Goal: Task Accomplishment & Management: Complete application form

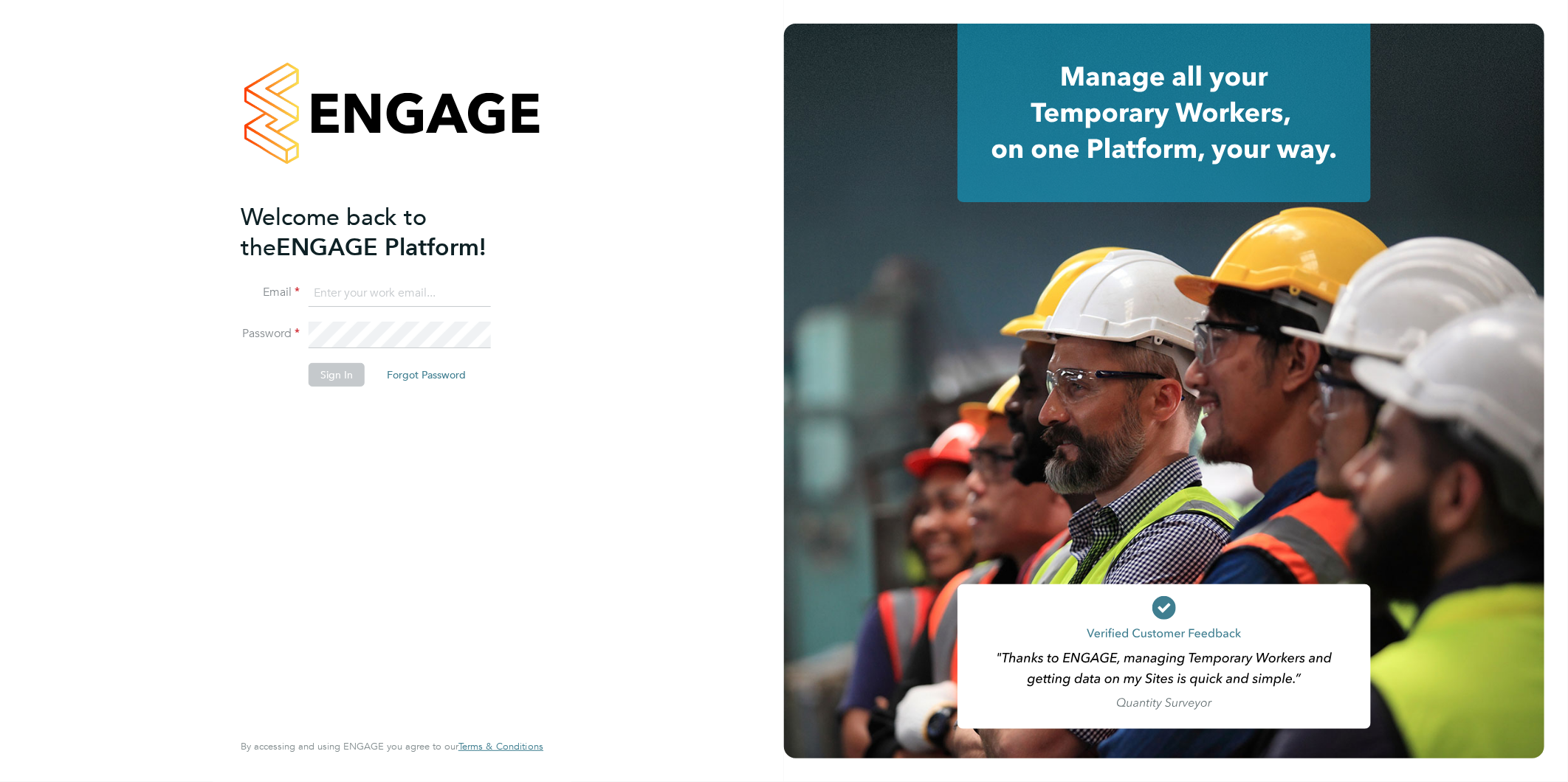
type input "kirsty@northbuildrecruit.com"
click at [344, 374] on button "Sign In" at bounding box center [337, 375] width 56 height 24
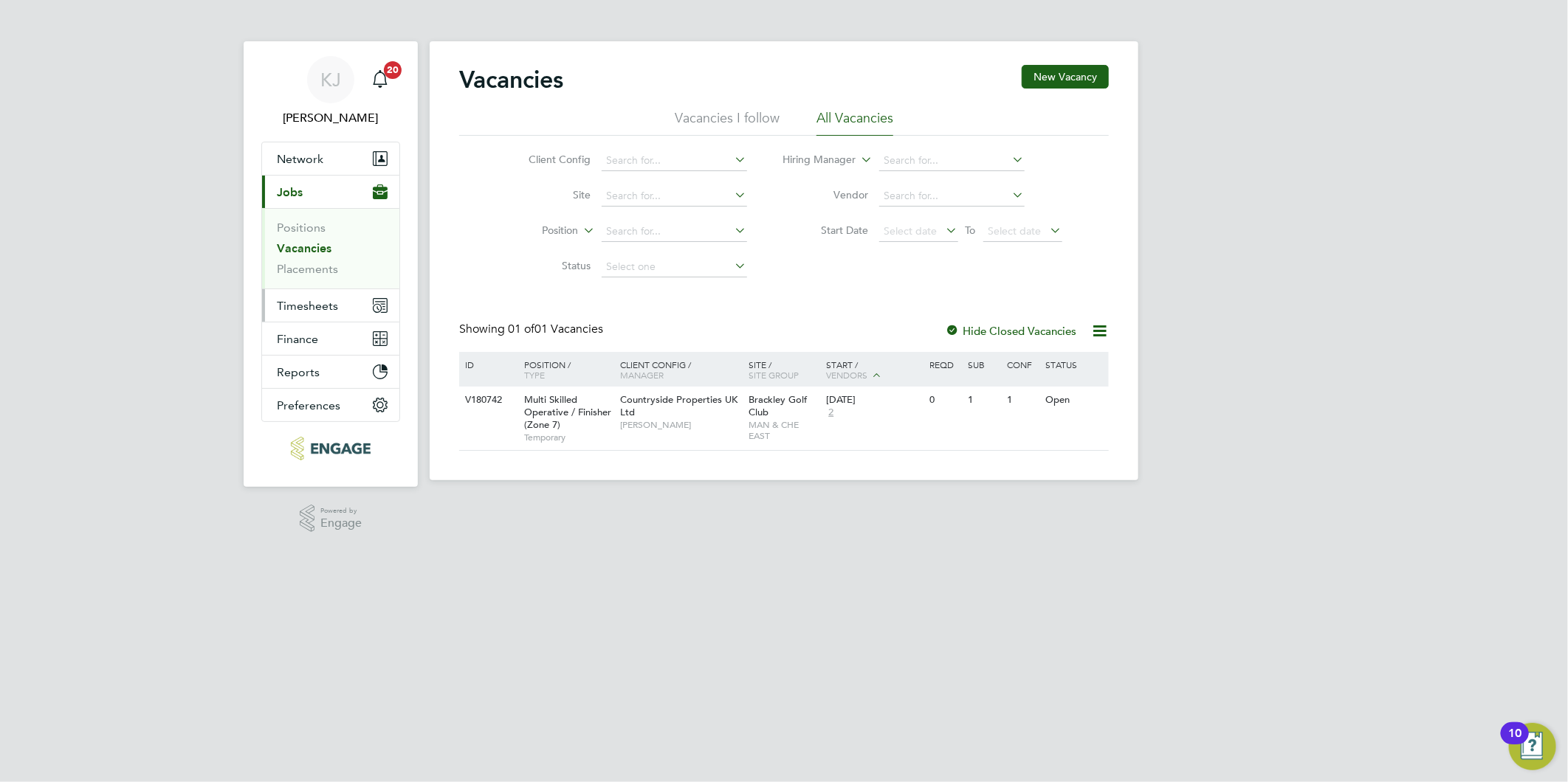
click at [298, 307] on span "Timesheets" at bounding box center [307, 306] width 61 height 14
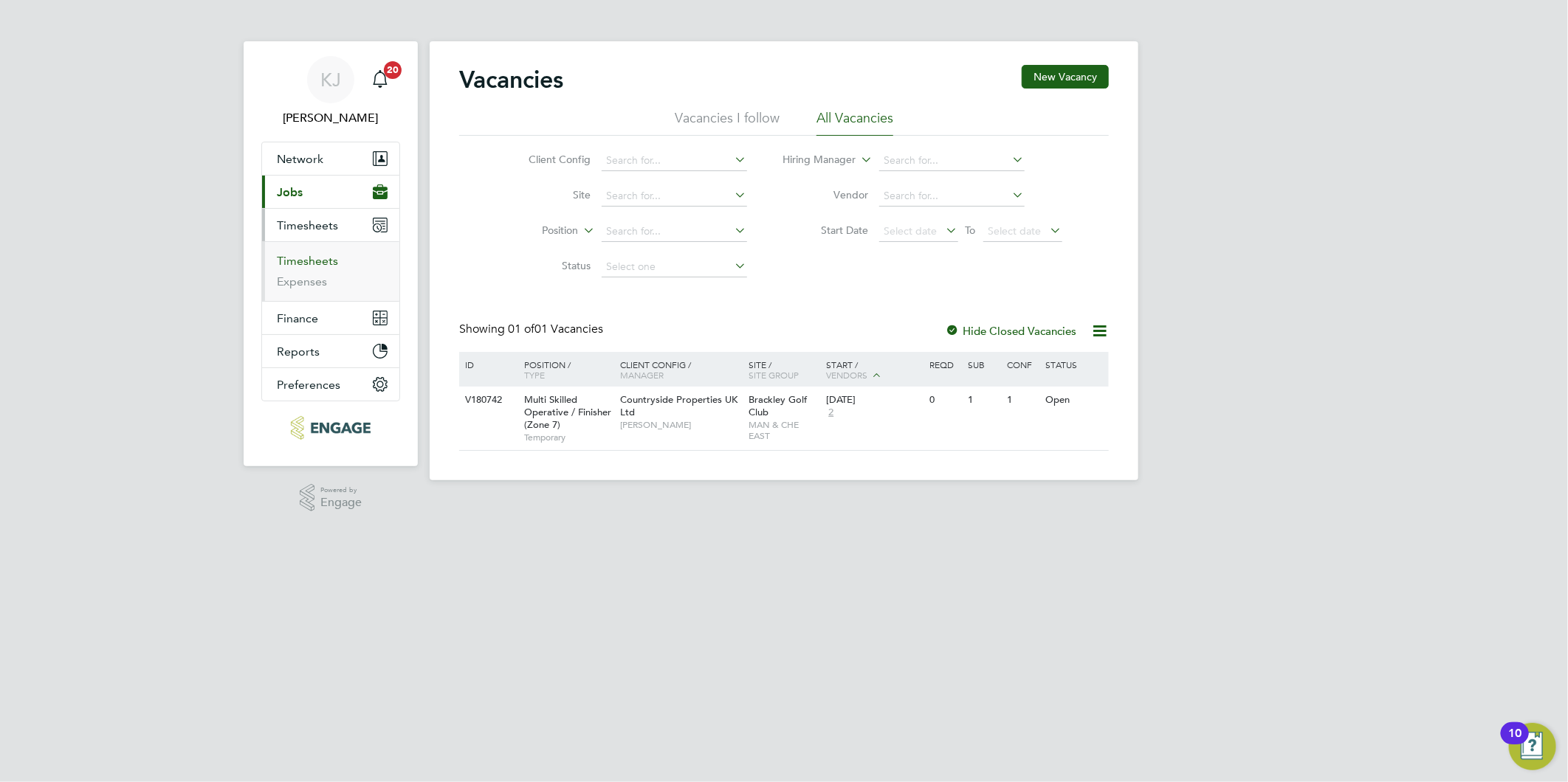
click at [296, 264] on link "Timesheets" at bounding box center [307, 261] width 61 height 14
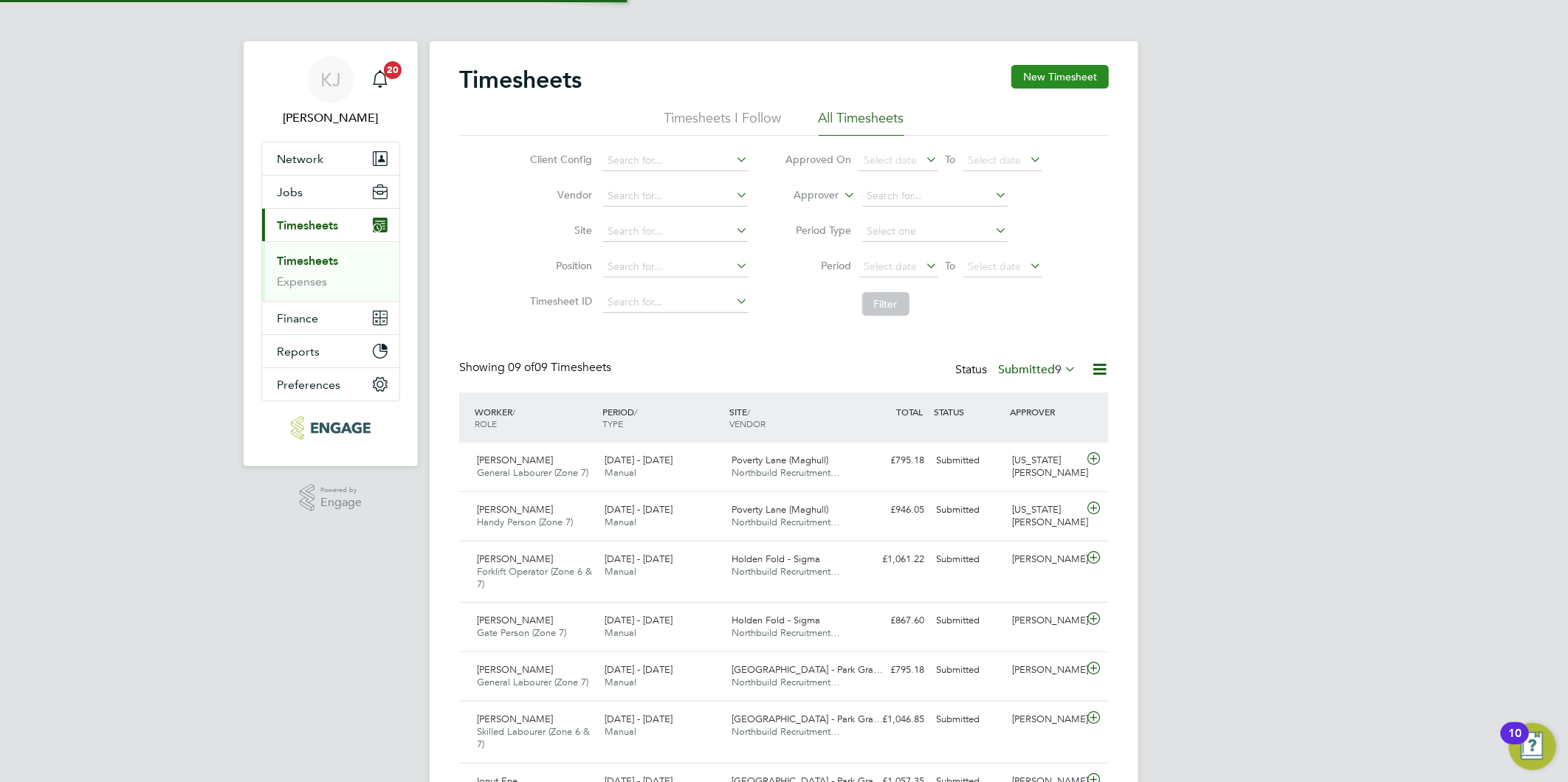
click at [1031, 86] on button "New Timesheet" at bounding box center [1059, 76] width 97 height 24
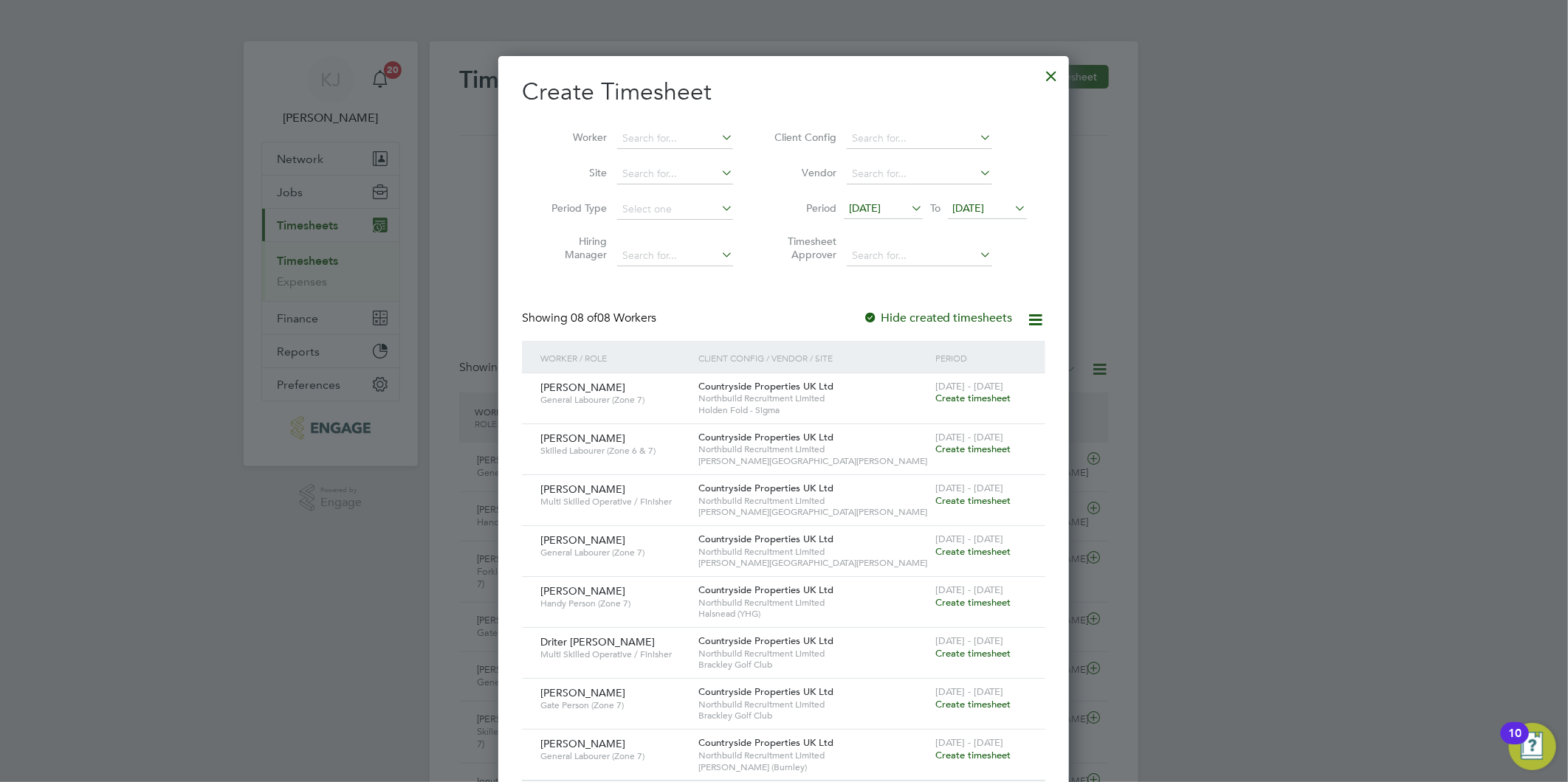
click at [870, 207] on span "[DATE]" at bounding box center [865, 208] width 32 height 13
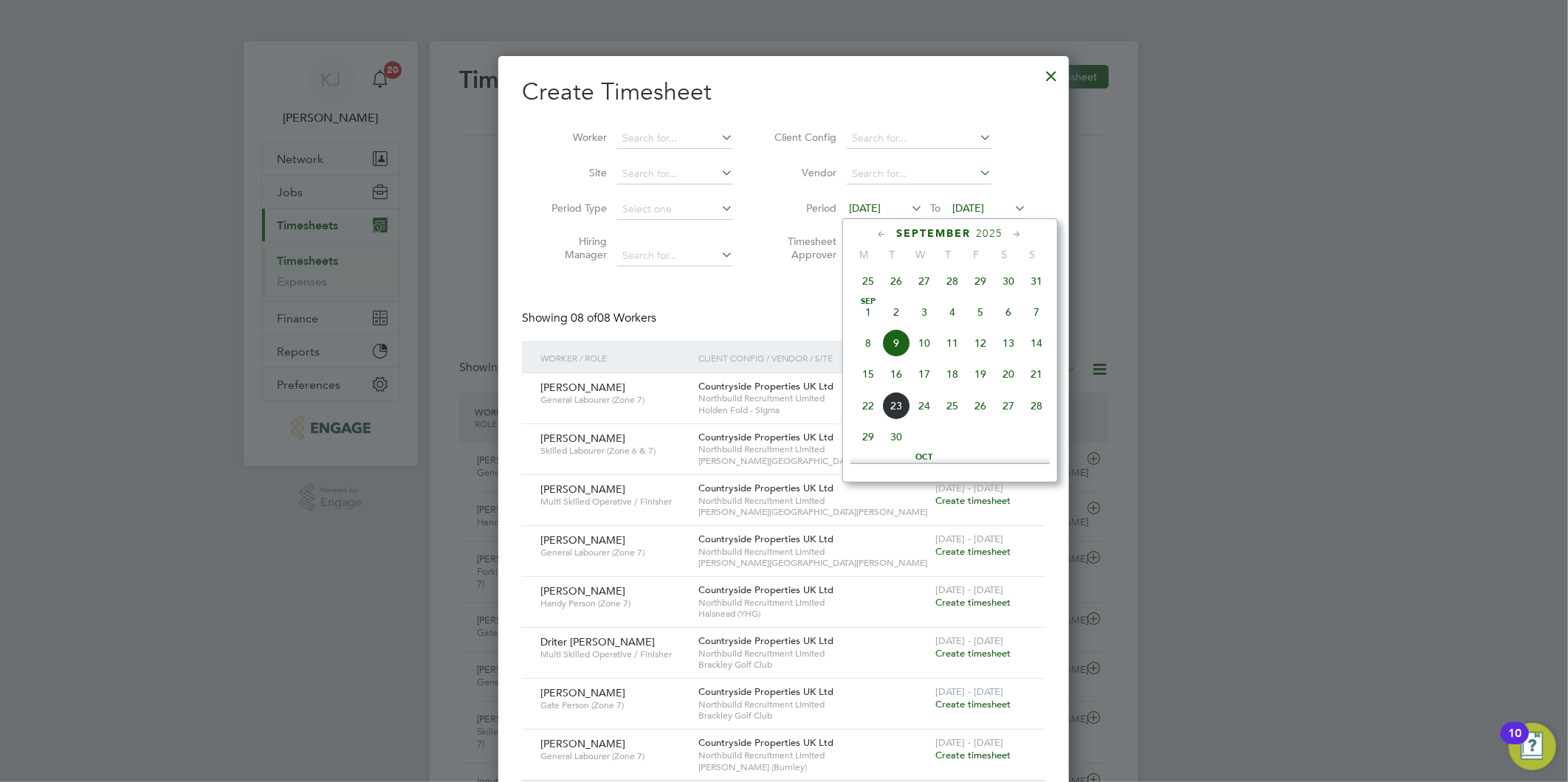
click at [869, 385] on span "15" at bounding box center [868, 374] width 28 height 28
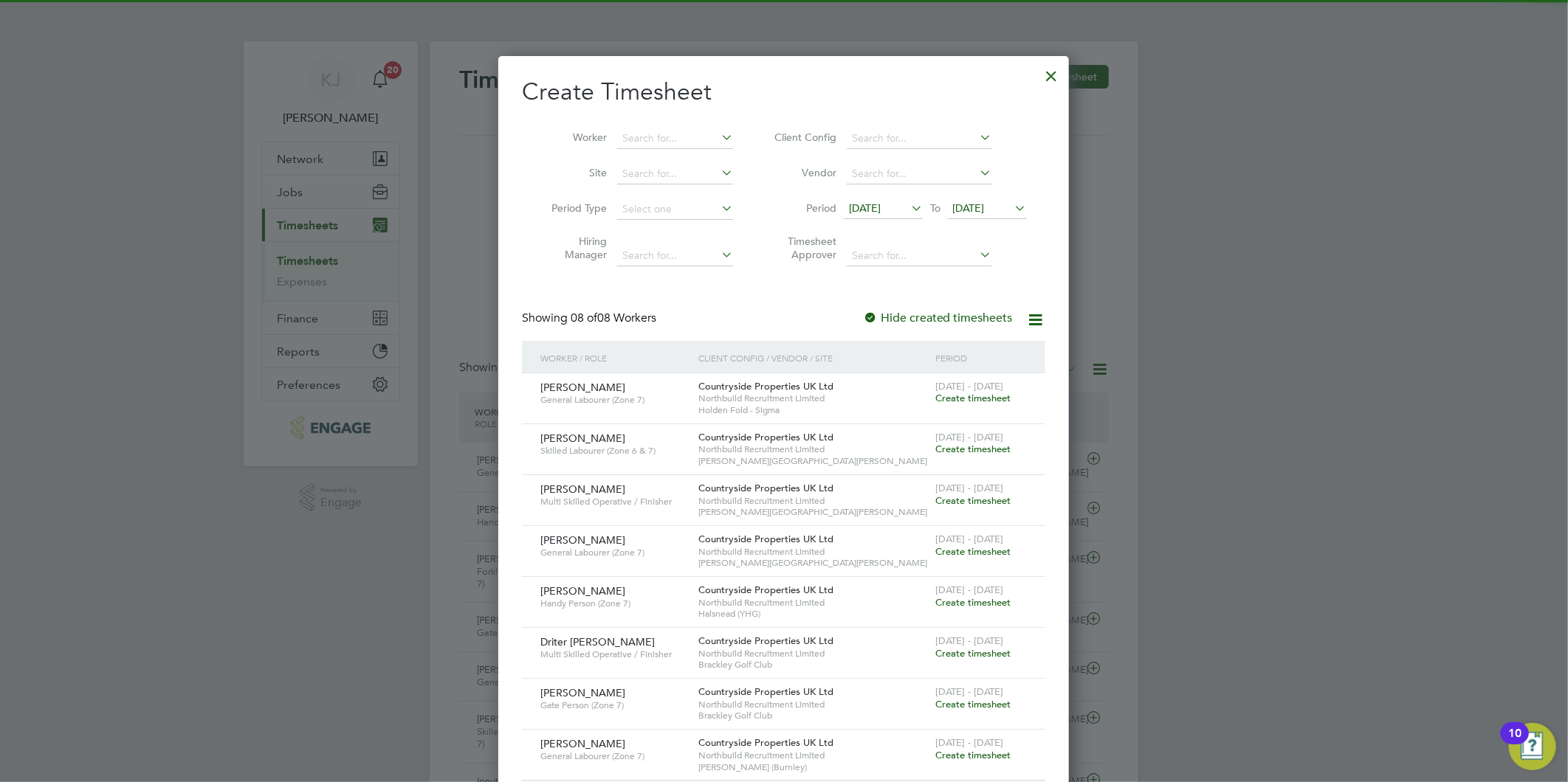
drag, startPoint x: 968, startPoint y: 209, endPoint x: 972, endPoint y: 253, distance: 44.2
click at [968, 208] on span "[DATE]" at bounding box center [969, 208] width 32 height 13
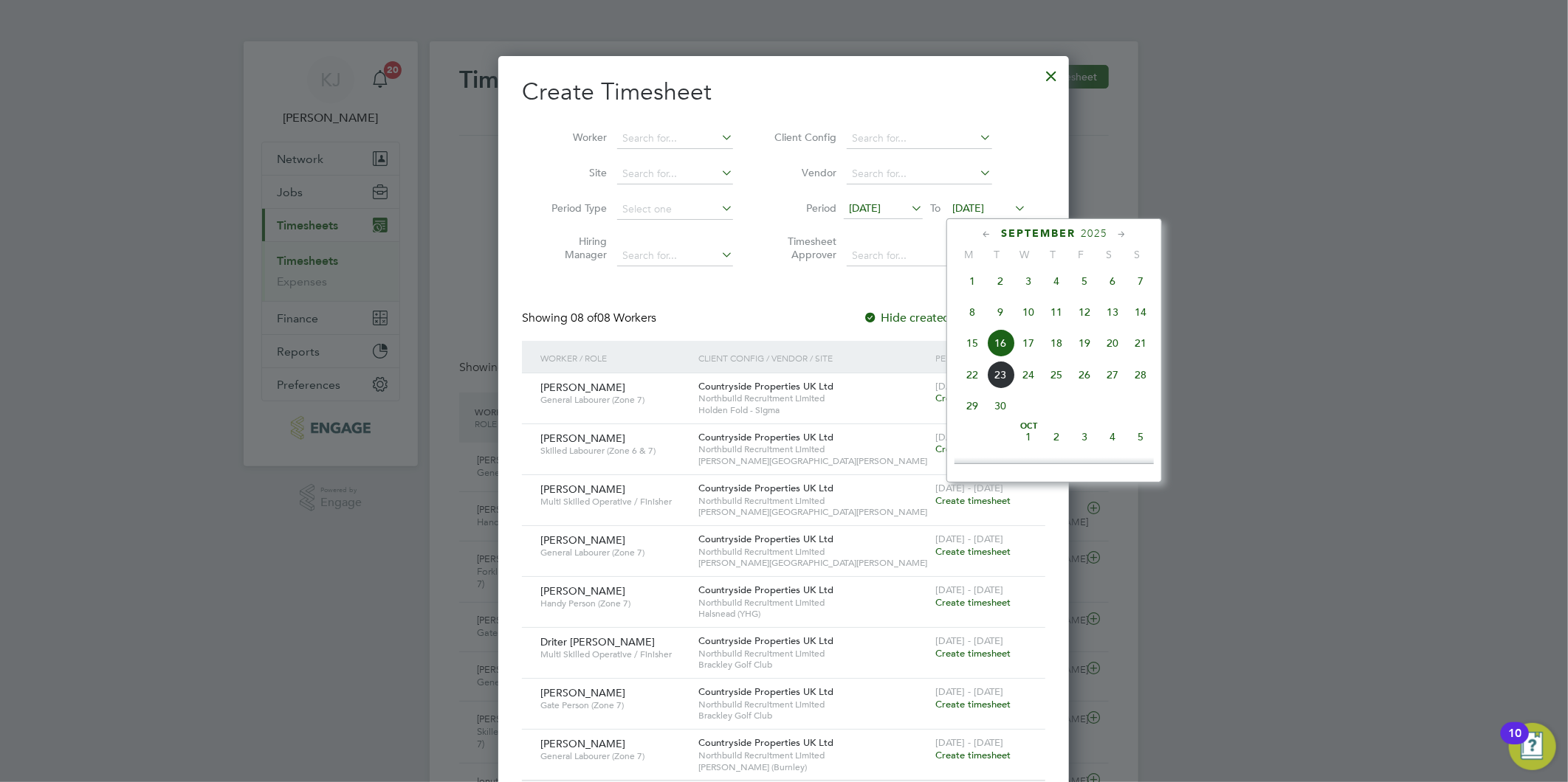
click at [1134, 348] on span "21" at bounding box center [1140, 343] width 28 height 28
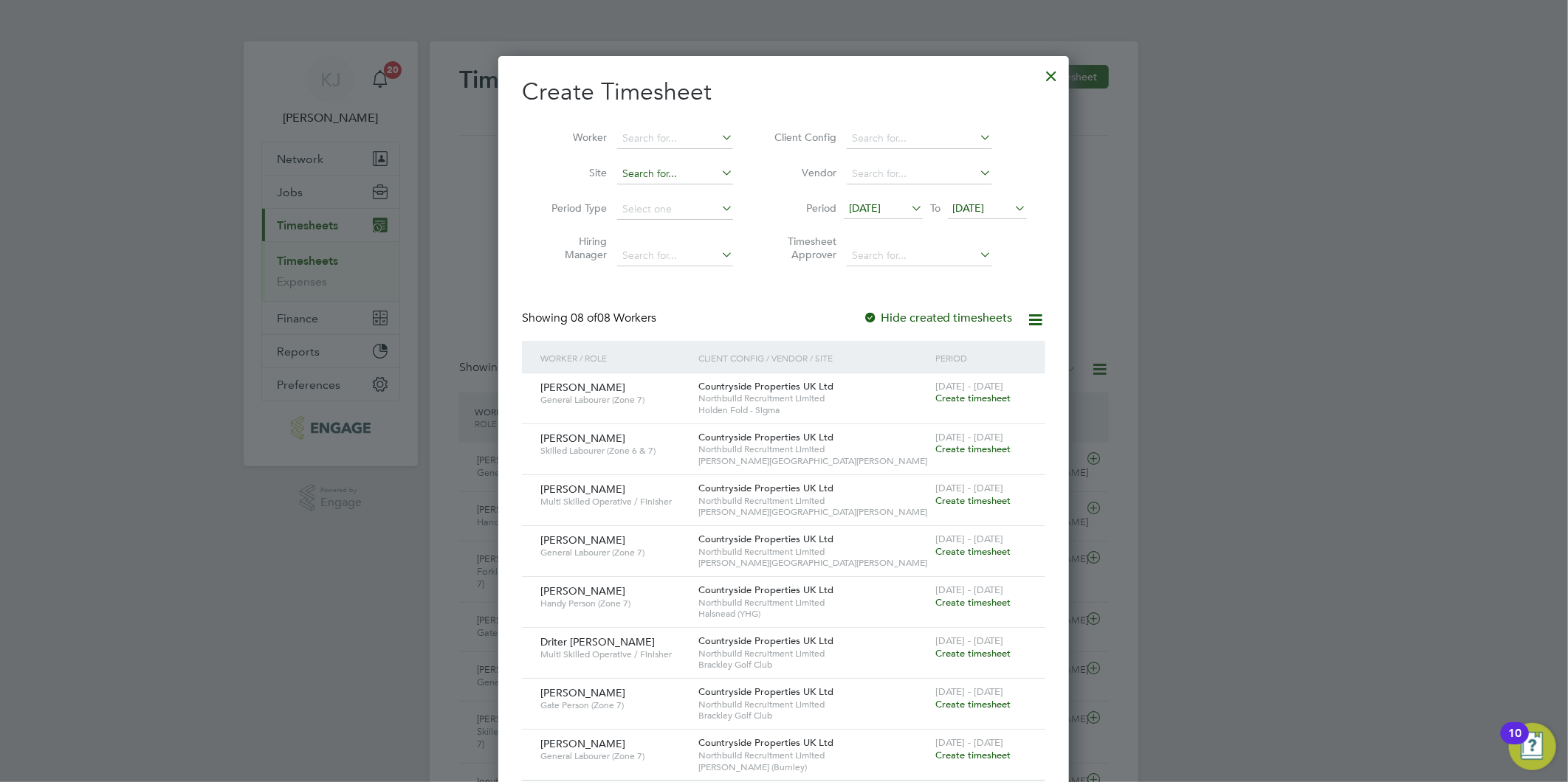
click at [690, 172] on input at bounding box center [675, 174] width 116 height 21
type input "d"
click at [714, 188] on li "Hals [PERSON_NAME] (YHG)" at bounding box center [728, 193] width 223 height 20
type input "Halsnead (YHG)"
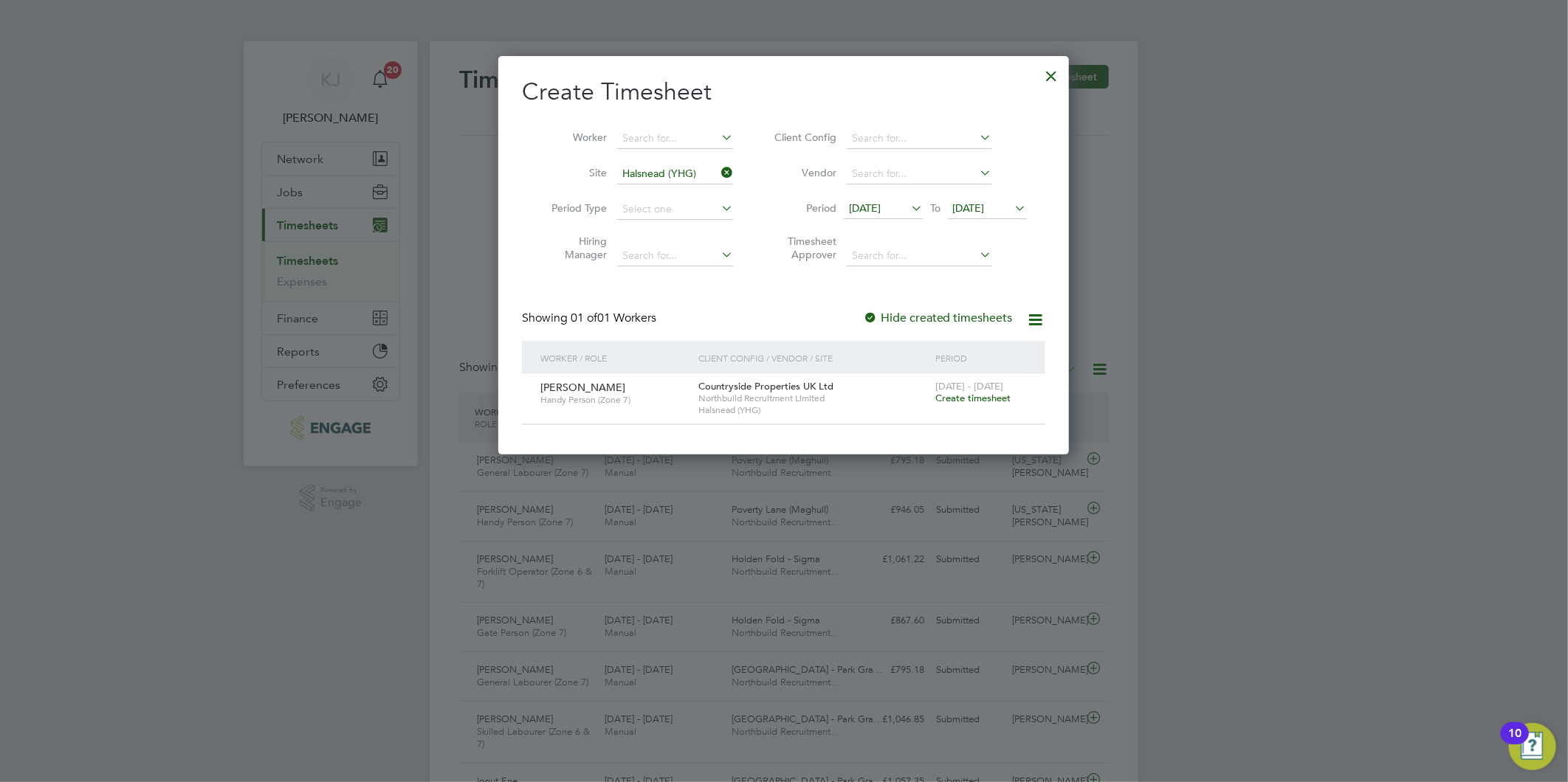
click at [960, 399] on span "Create timesheet" at bounding box center [973, 398] width 75 height 12
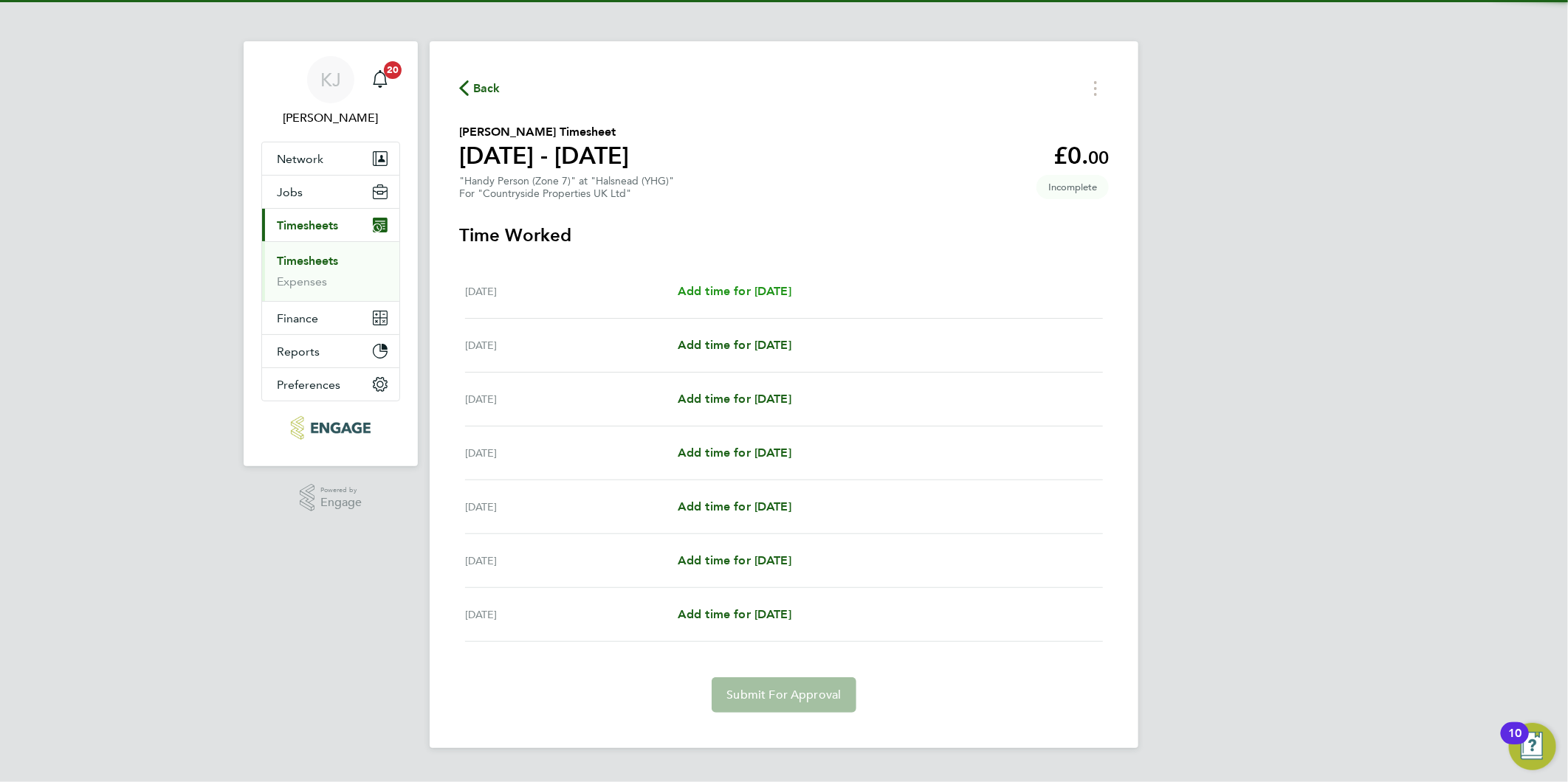
click at [772, 292] on span "Add time for [DATE]" at bounding box center [734, 291] width 114 height 14
select select "30"
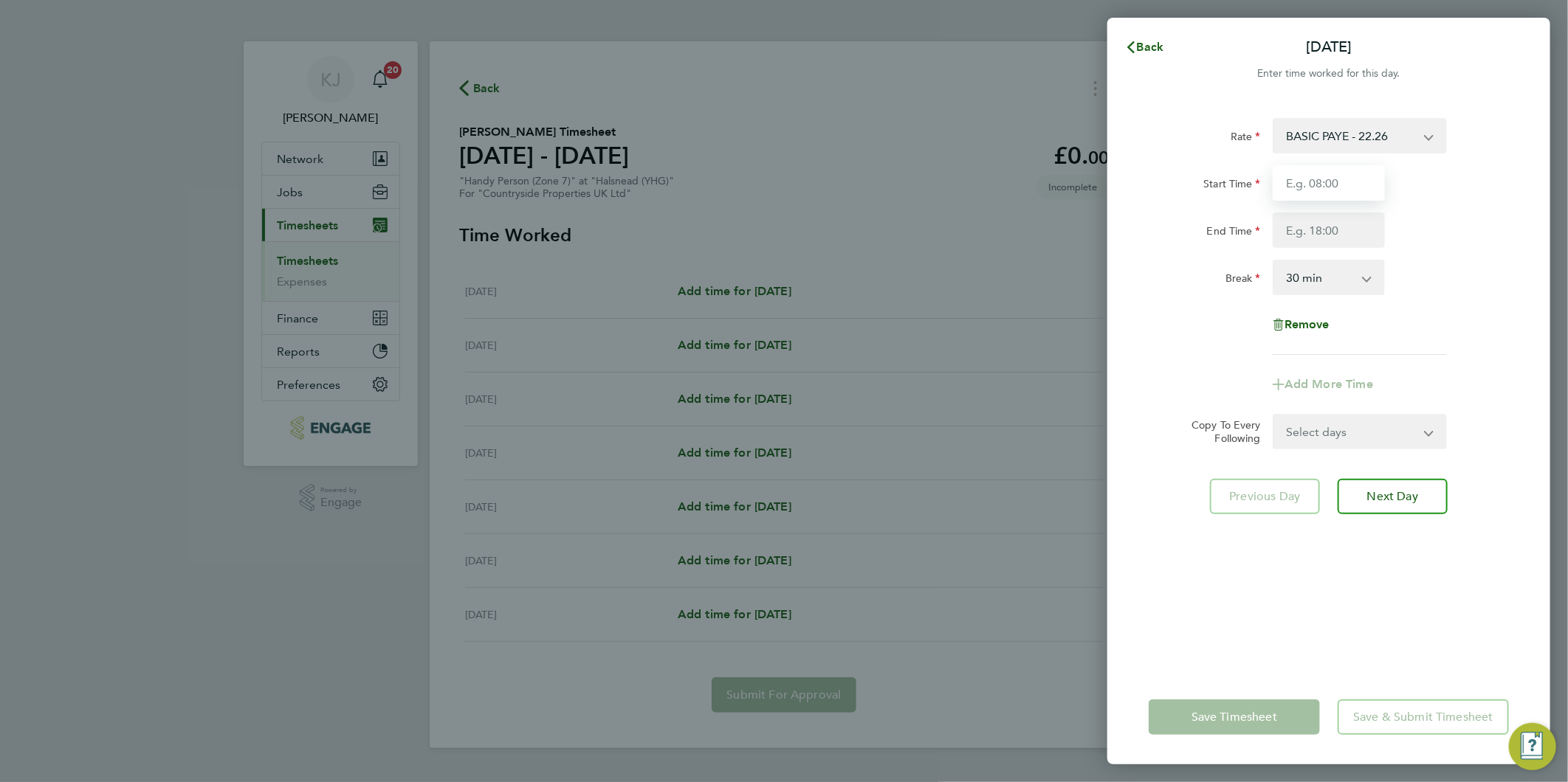
click at [1352, 174] on input "Start Time" at bounding box center [1329, 183] width 112 height 35
type input "7"
type input "07:30"
type input "16:30"
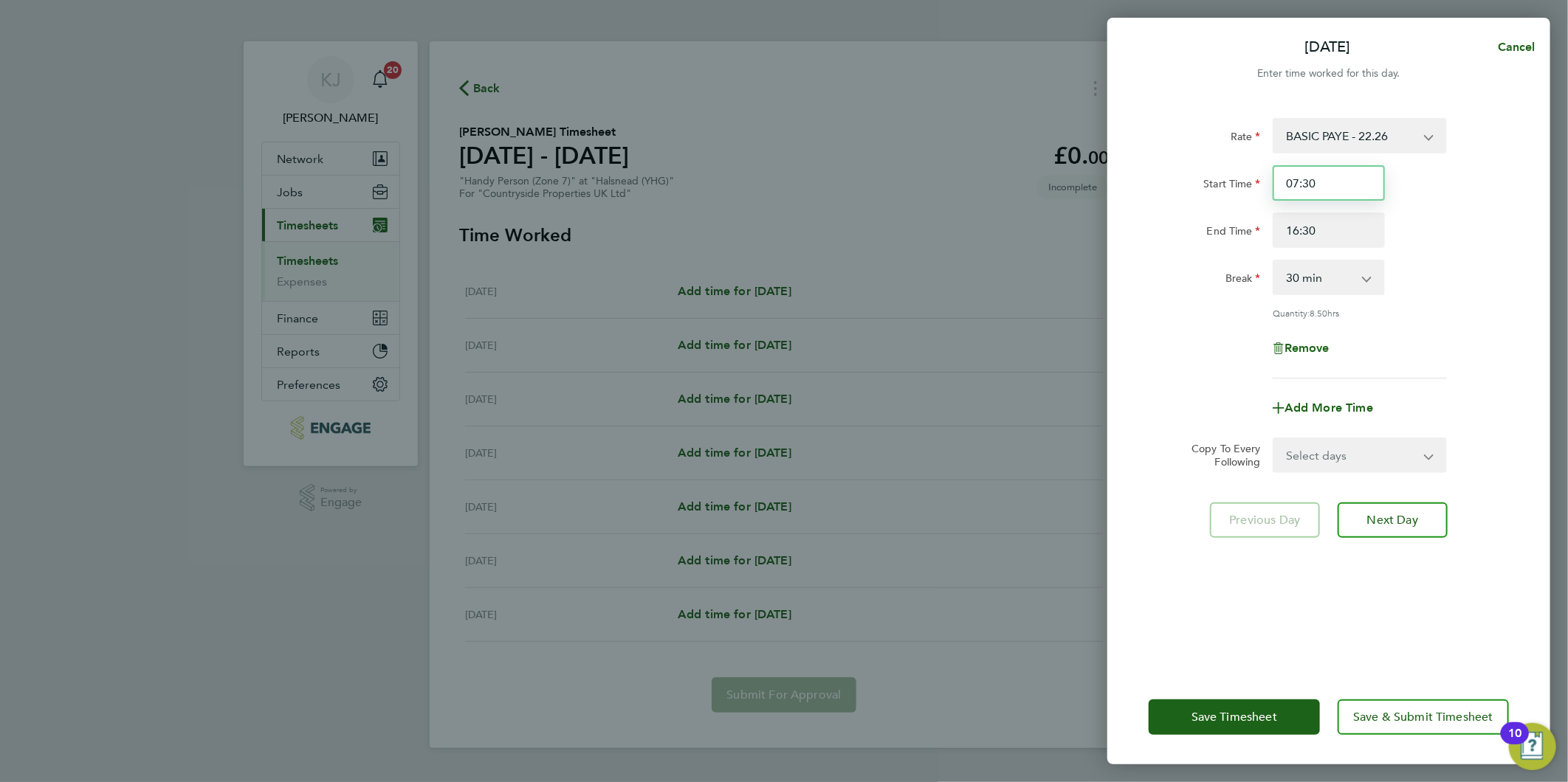
click at [1356, 165] on input "07:30" at bounding box center [1329, 183] width 112 height 35
click at [1322, 446] on select "Select days Day Weekday (Mon-Fri) Weekend (Sat-Sun) [DATE] [DATE] [DATE] [DATE]…" at bounding box center [1352, 455] width 155 height 32
select select "WEEKDAY"
click at [1274, 439] on select "Select days Day Weekday (Mon-Fri) Weekend (Sat-Sun) [DATE] [DATE] [DATE] [DATE]…" at bounding box center [1352, 455] width 155 height 32
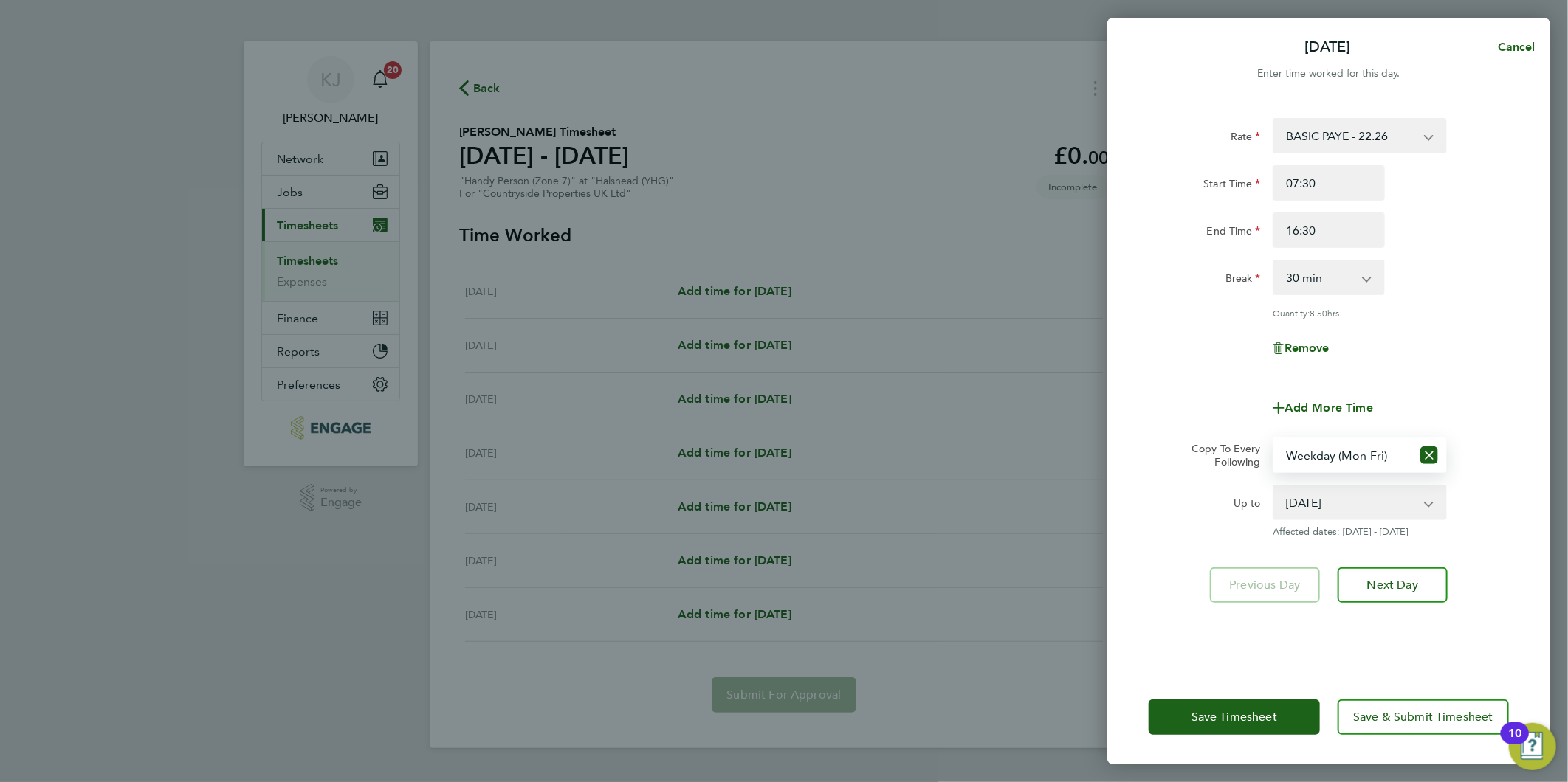
click at [1374, 488] on select "[DATE] [DATE] [DATE] [DATE] [DATE] [DATE]" at bounding box center [1351, 502] width 154 height 32
click at [1199, 438] on div "Copy To Every Following" at bounding box center [1221, 455] width 93 height 35
drag, startPoint x: 1358, startPoint y: 495, endPoint x: 1335, endPoint y: 513, distance: 29.2
click at [1355, 495] on select "[DATE] [DATE] [DATE] [DATE] [DATE] [DATE]" at bounding box center [1351, 502] width 154 height 32
select select "[DATE]"
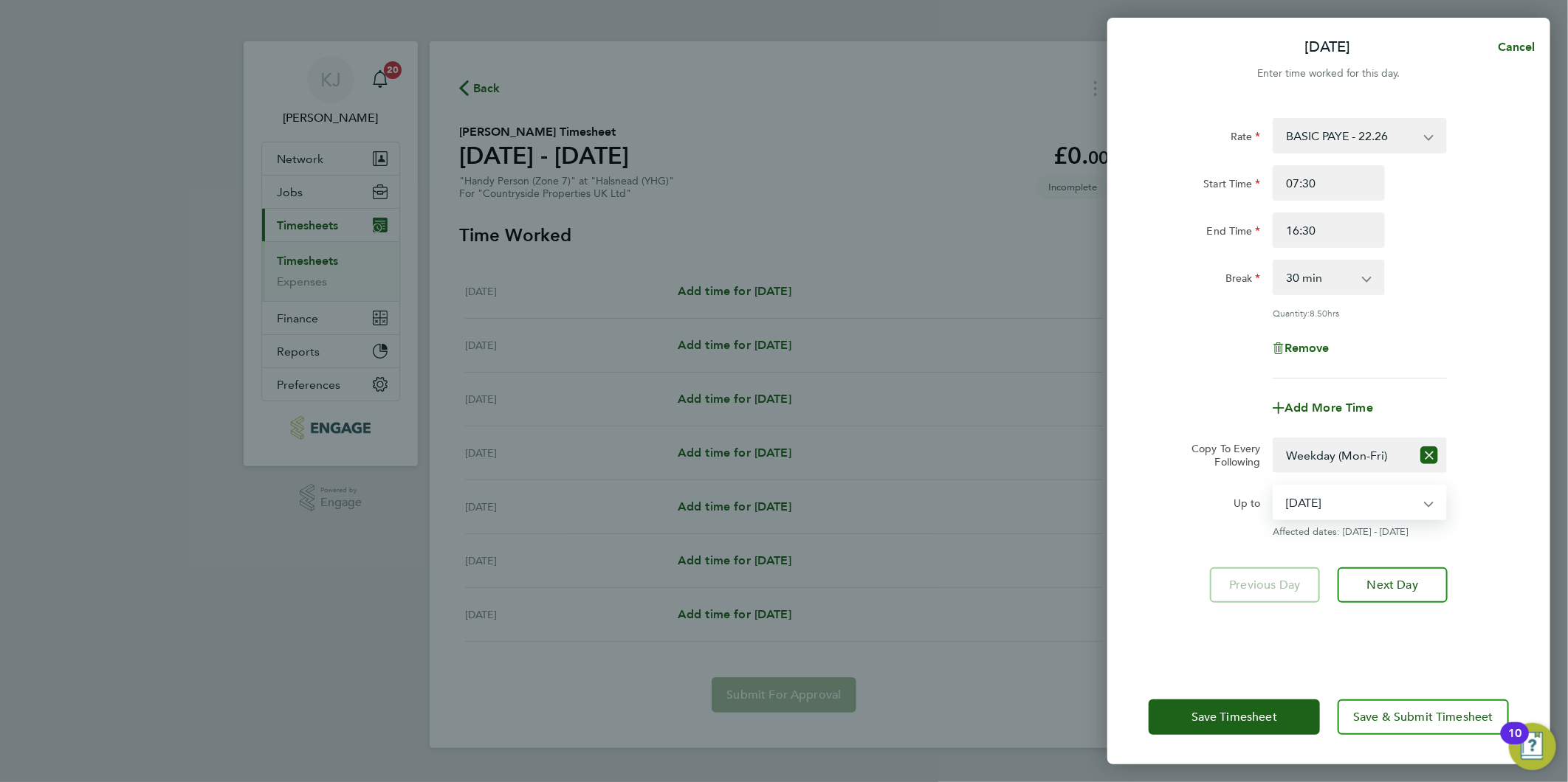
click at [1274, 486] on select "[DATE] [DATE] [DATE] [DATE] [DATE] [DATE]" at bounding box center [1351, 502] width 154 height 32
click at [1404, 612] on div "Rate BASIC PAYE - 22.26 Start Time 07:30 End Time 16:30 Break 0 min 15 min 30 m…" at bounding box center [1329, 385] width 443 height 569
click at [1403, 592] on button "Next Day" at bounding box center [1393, 585] width 110 height 35
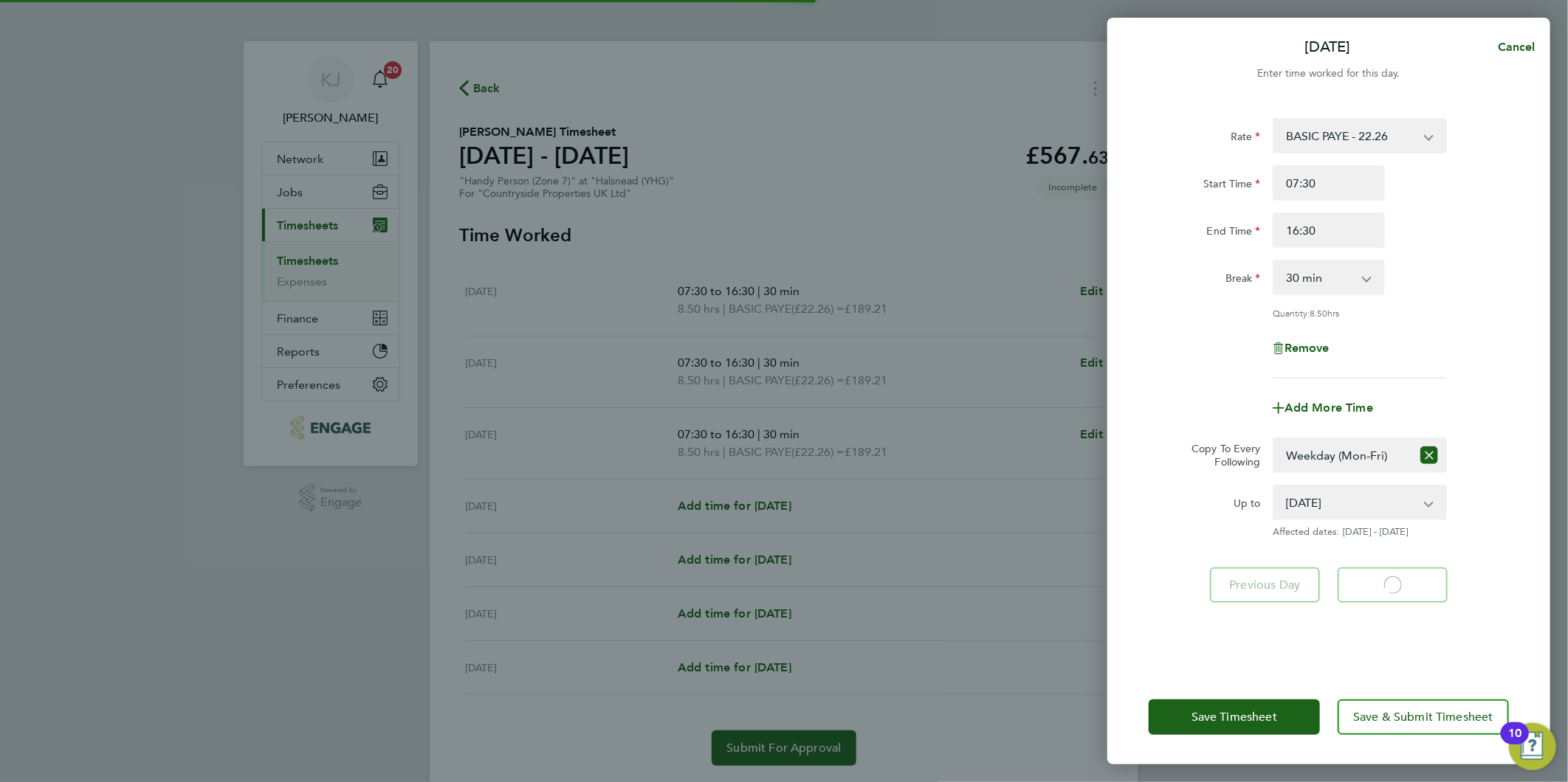
select select "30"
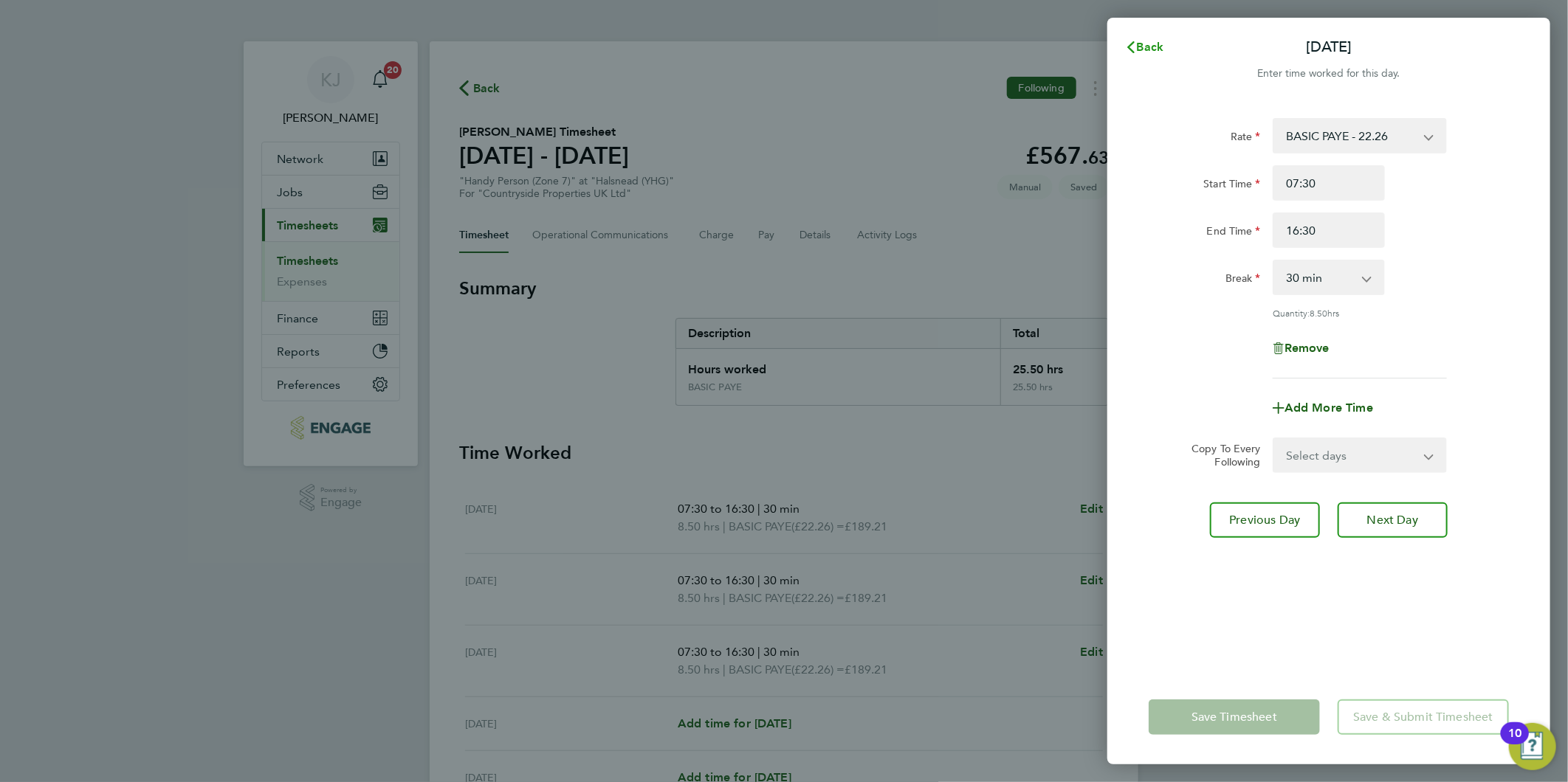
click at [1145, 46] on span "Back" at bounding box center [1151, 47] width 28 height 14
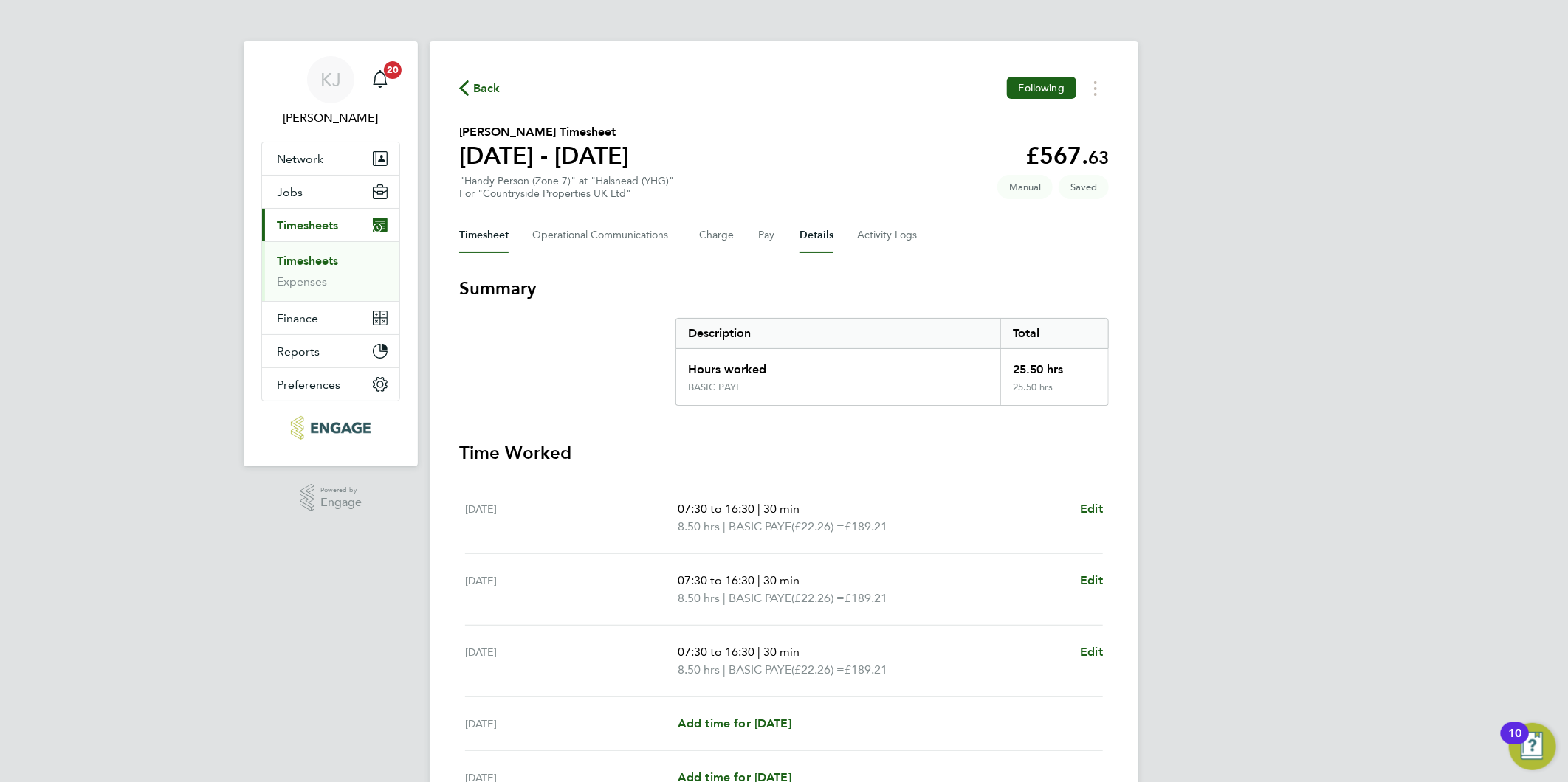
click at [796, 229] on div "Timesheet Operational Communications Charge Pay Details Activity Logs" at bounding box center [783, 235] width 649 height 35
click at [824, 230] on button "Details" at bounding box center [816, 235] width 34 height 35
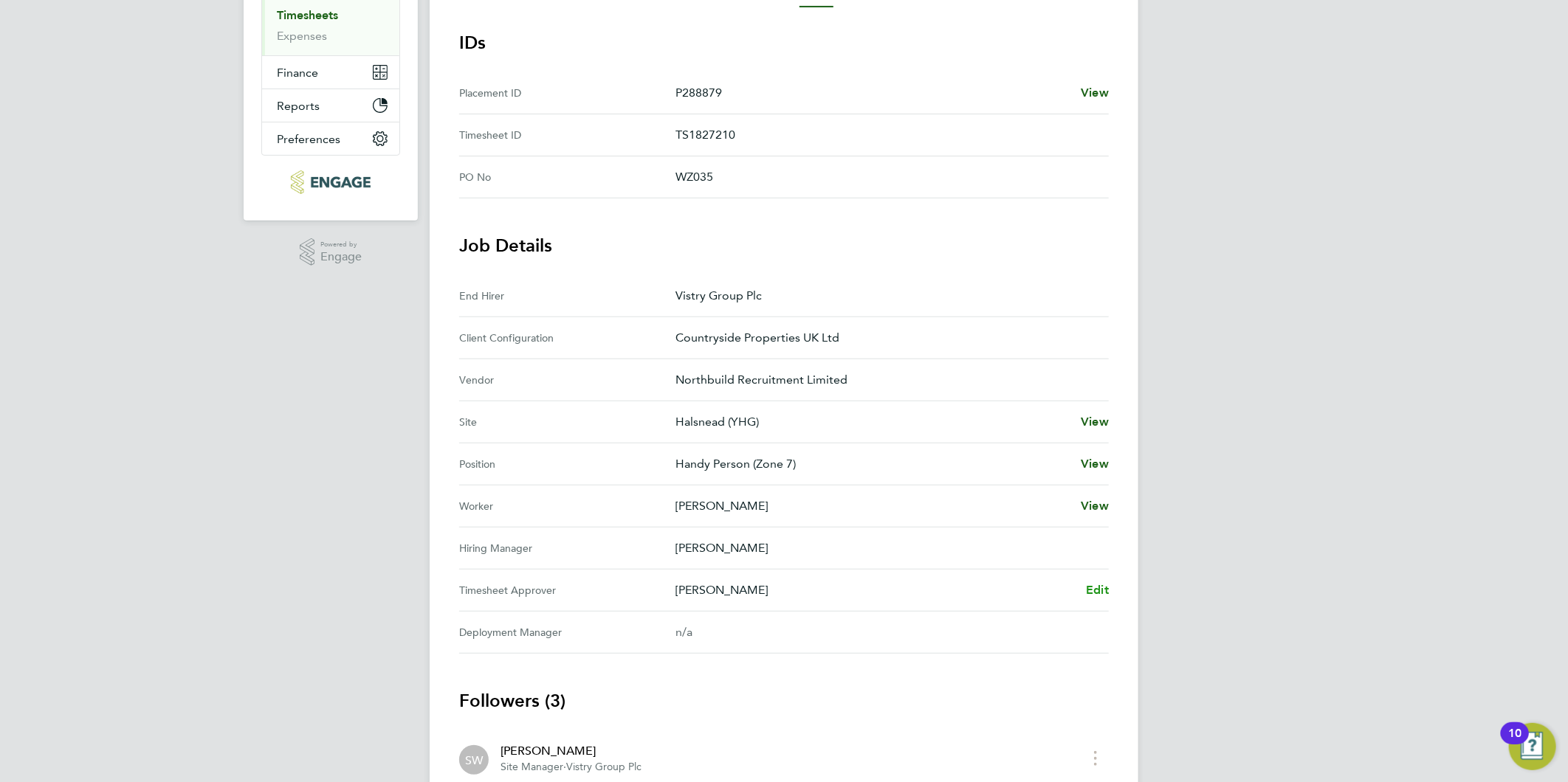
click at [1097, 585] on span "Edit" at bounding box center [1098, 590] width 23 height 14
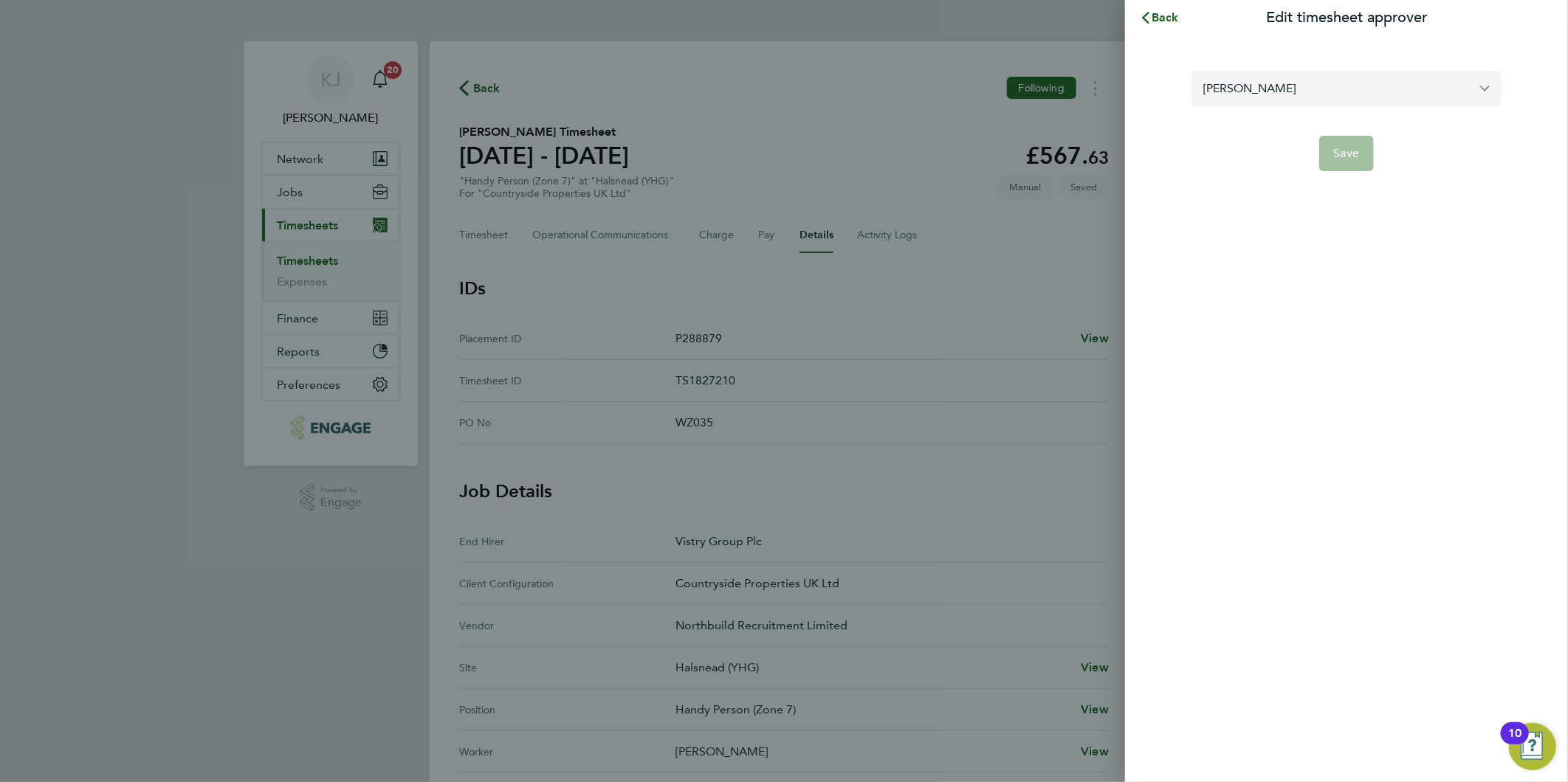
click at [1383, 86] on input "[PERSON_NAME]" at bounding box center [1346, 88] width 310 height 34
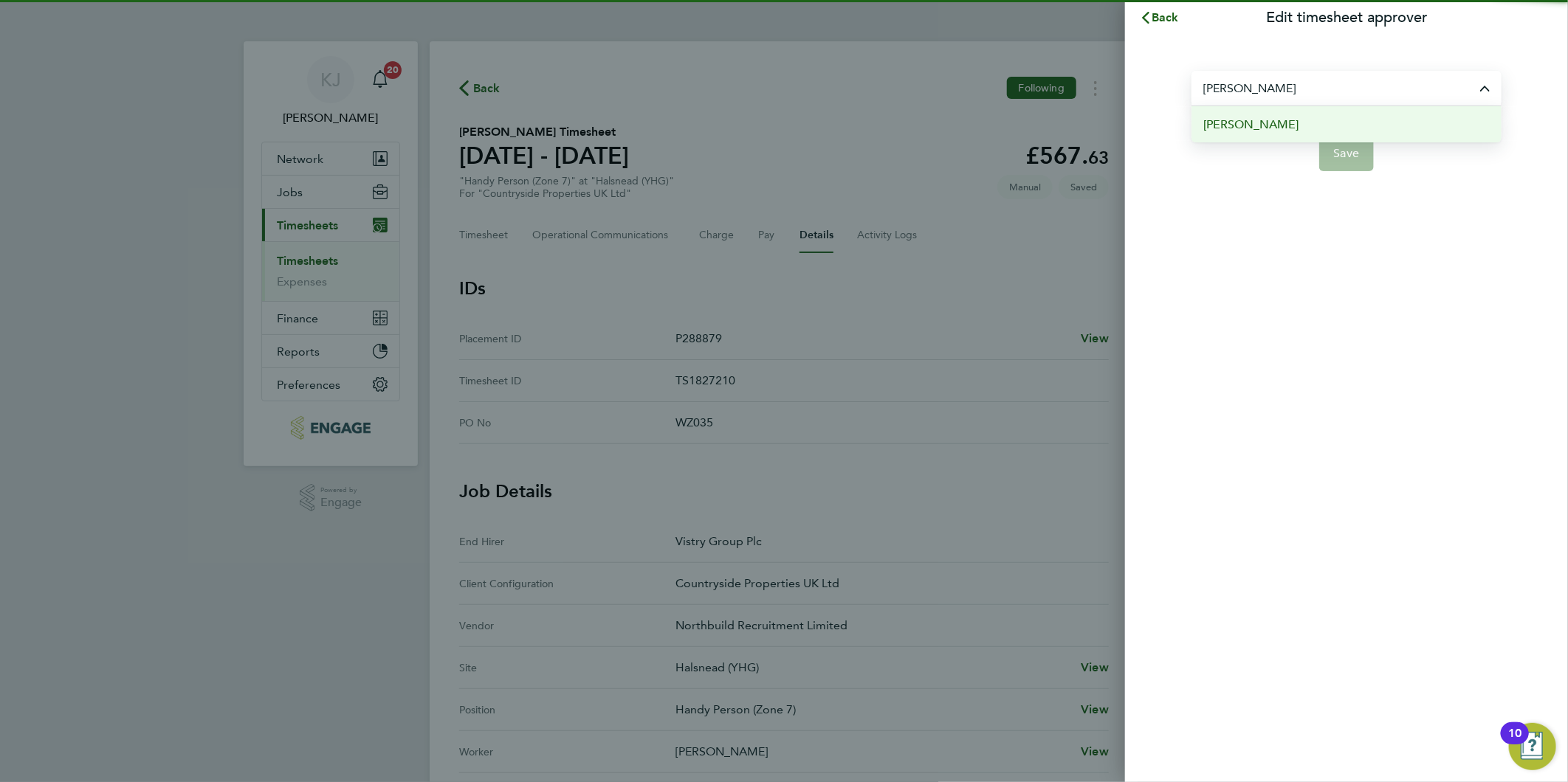
click at [1381, 107] on li "[PERSON_NAME]" at bounding box center [1346, 124] width 310 height 36
type input "[PERSON_NAME]"
click at [1348, 150] on span "Save" at bounding box center [1347, 153] width 26 height 15
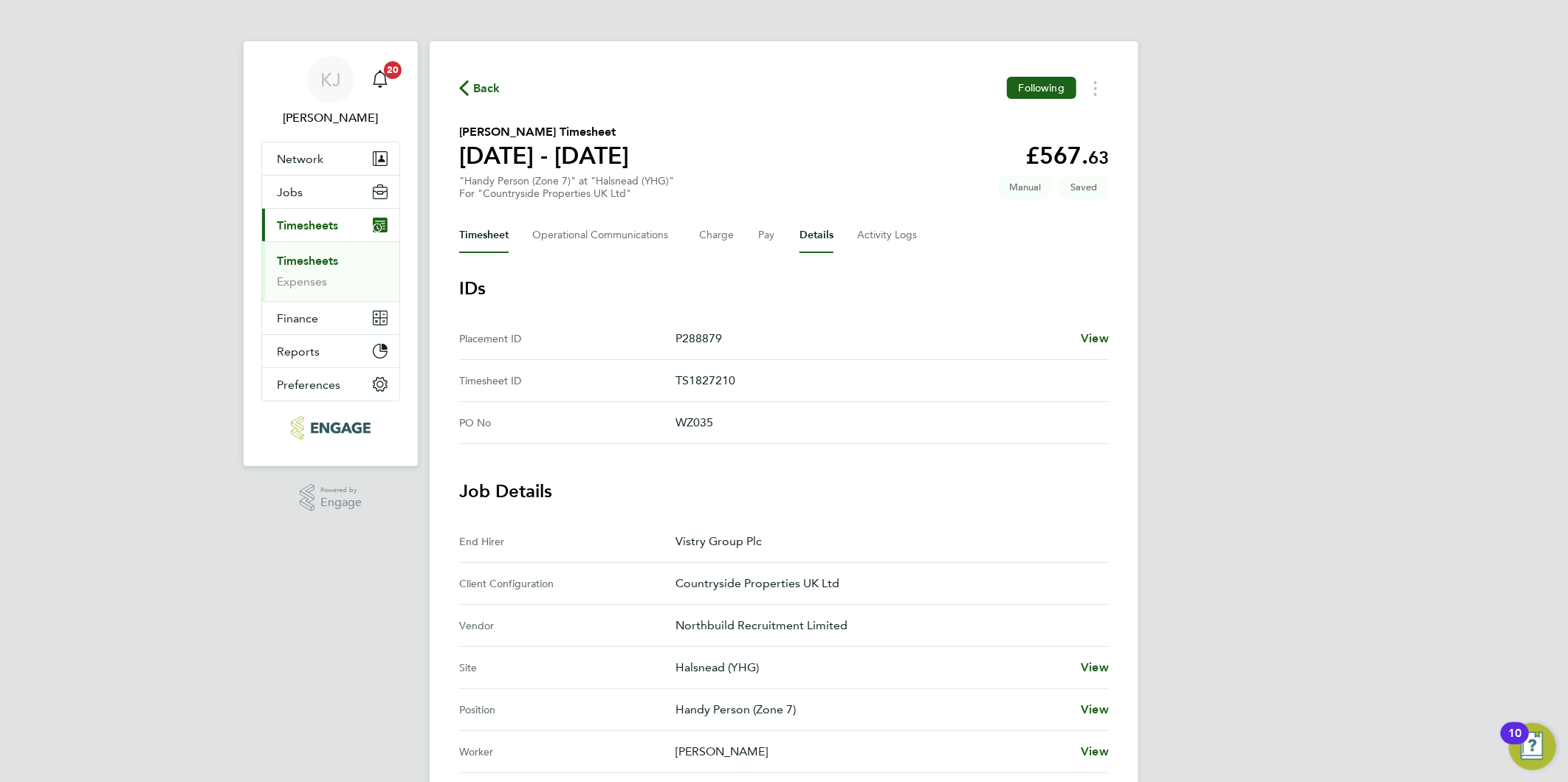
click at [499, 239] on button "Timesheet" at bounding box center [483, 235] width 50 height 35
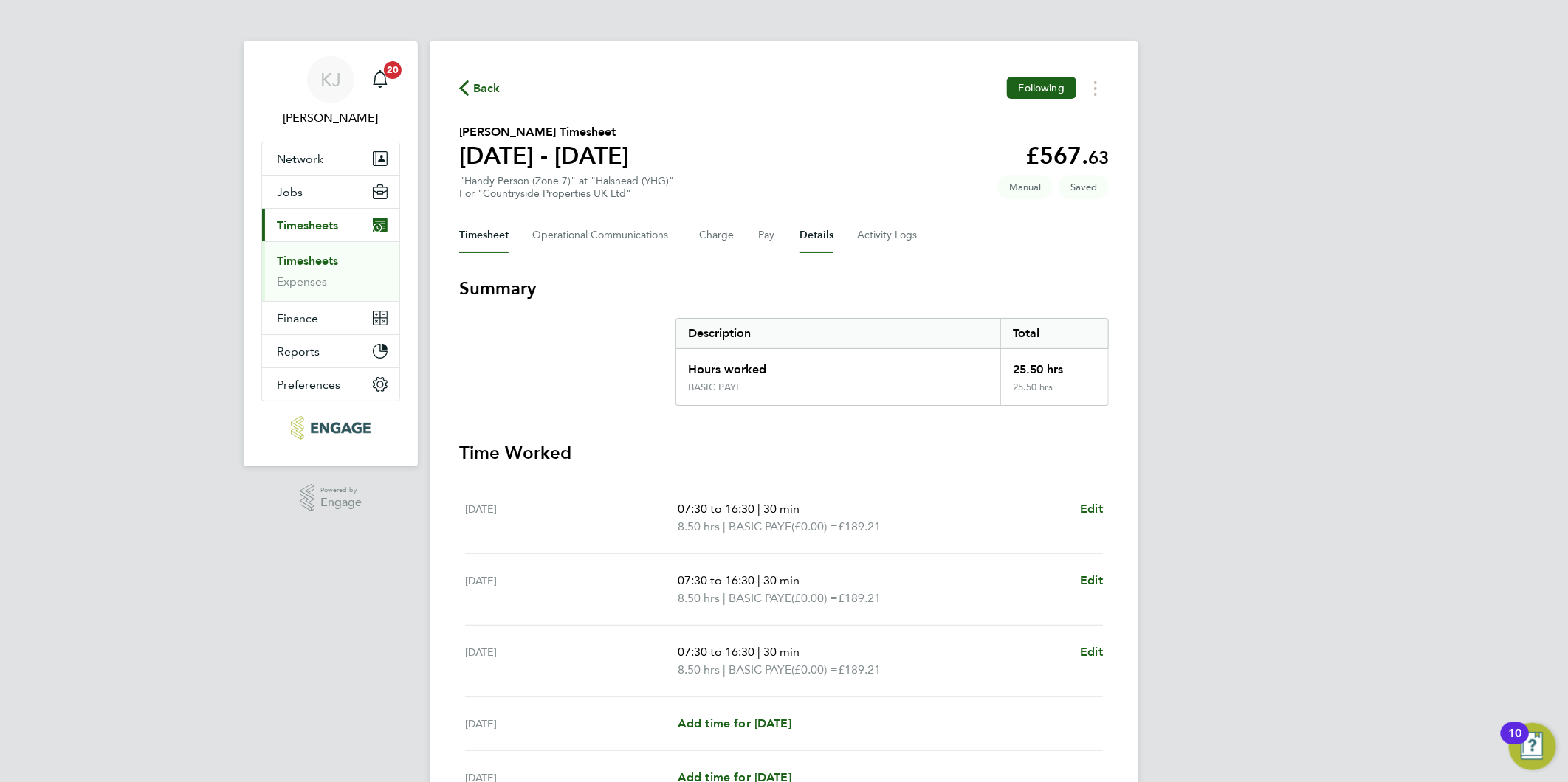
click at [812, 229] on button "Details" at bounding box center [816, 235] width 34 height 35
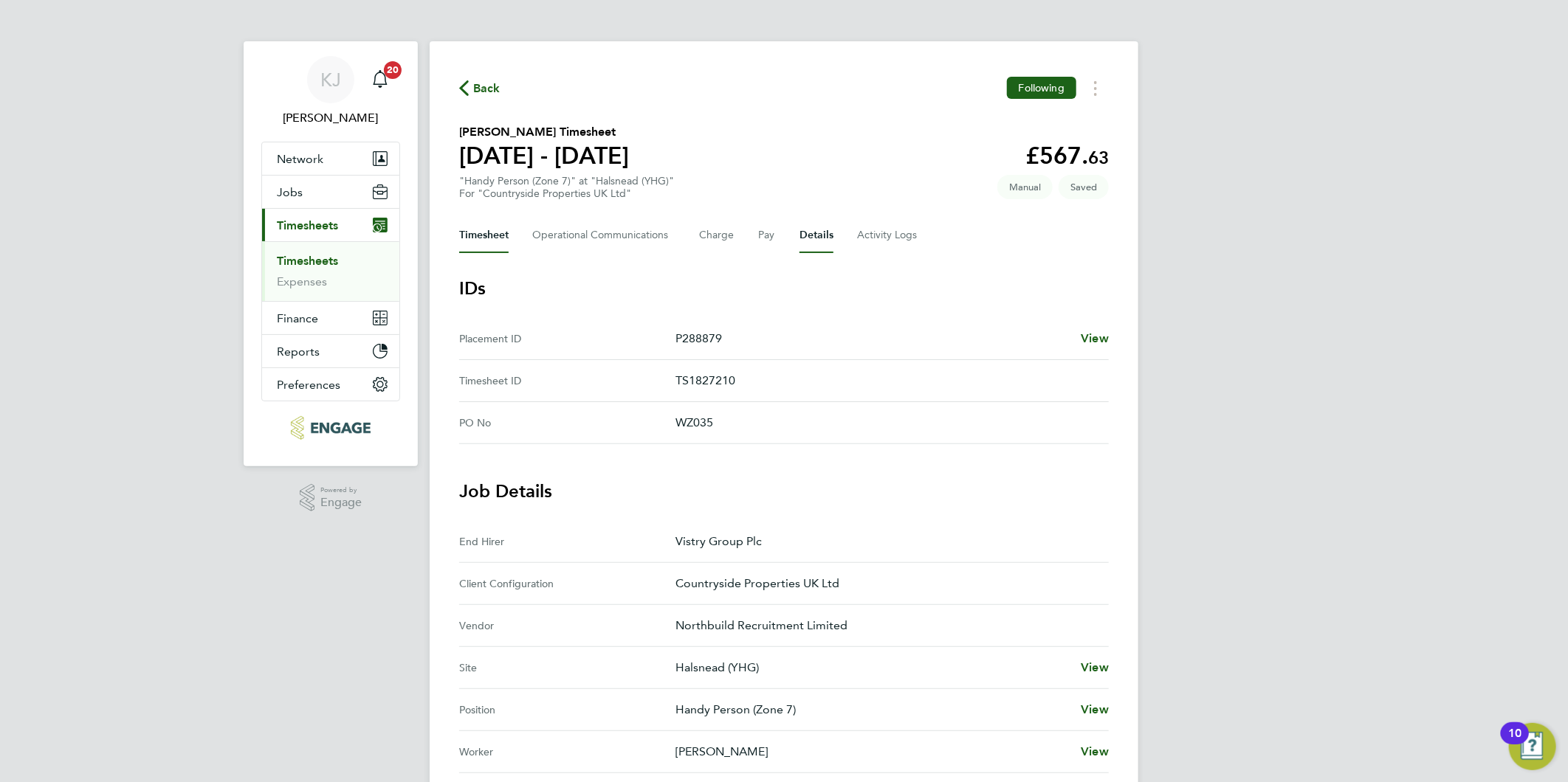
click at [498, 229] on button "Timesheet" at bounding box center [483, 235] width 50 height 35
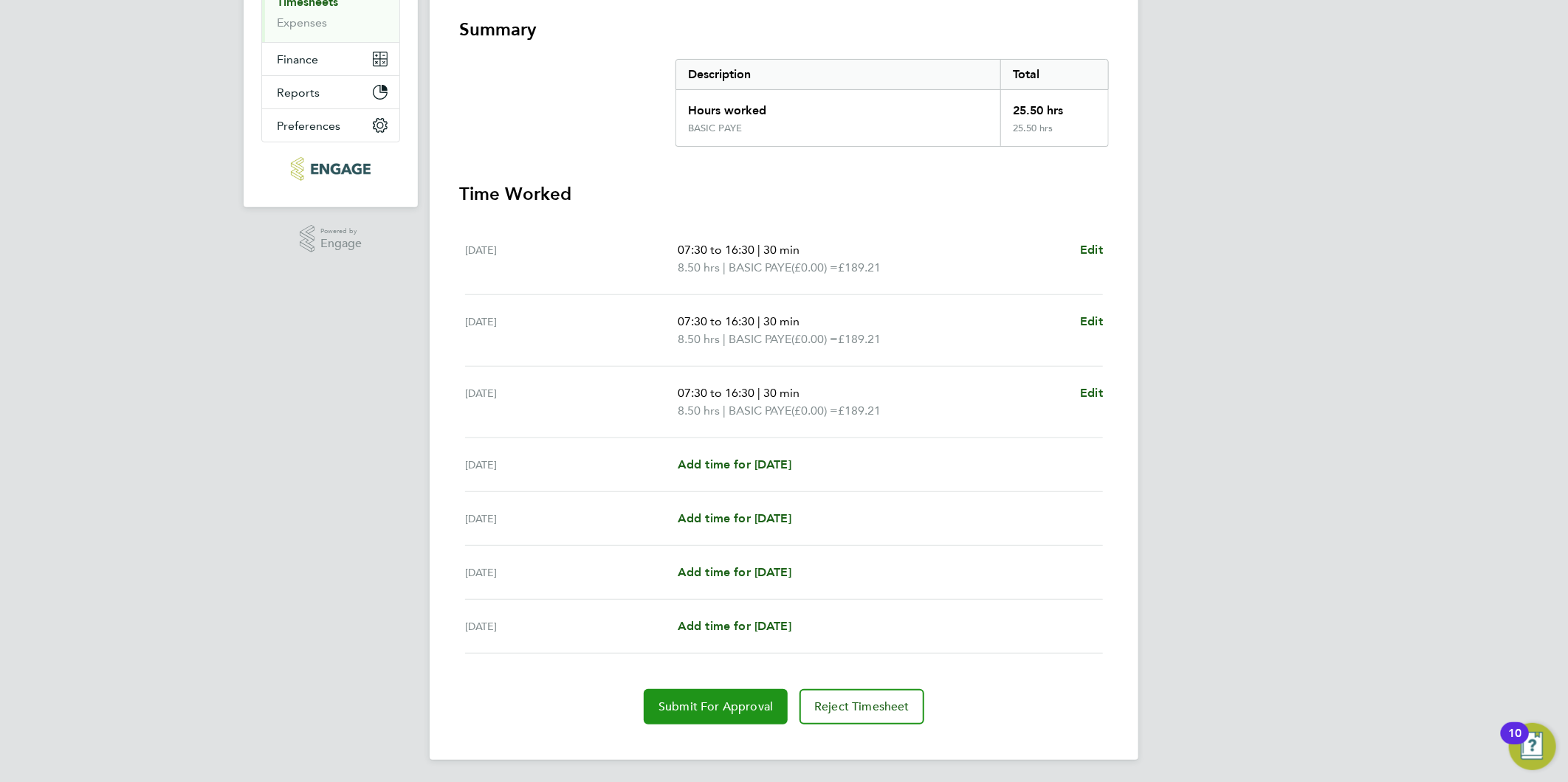
click at [734, 707] on span "Submit For Approval" at bounding box center [716, 706] width 115 height 15
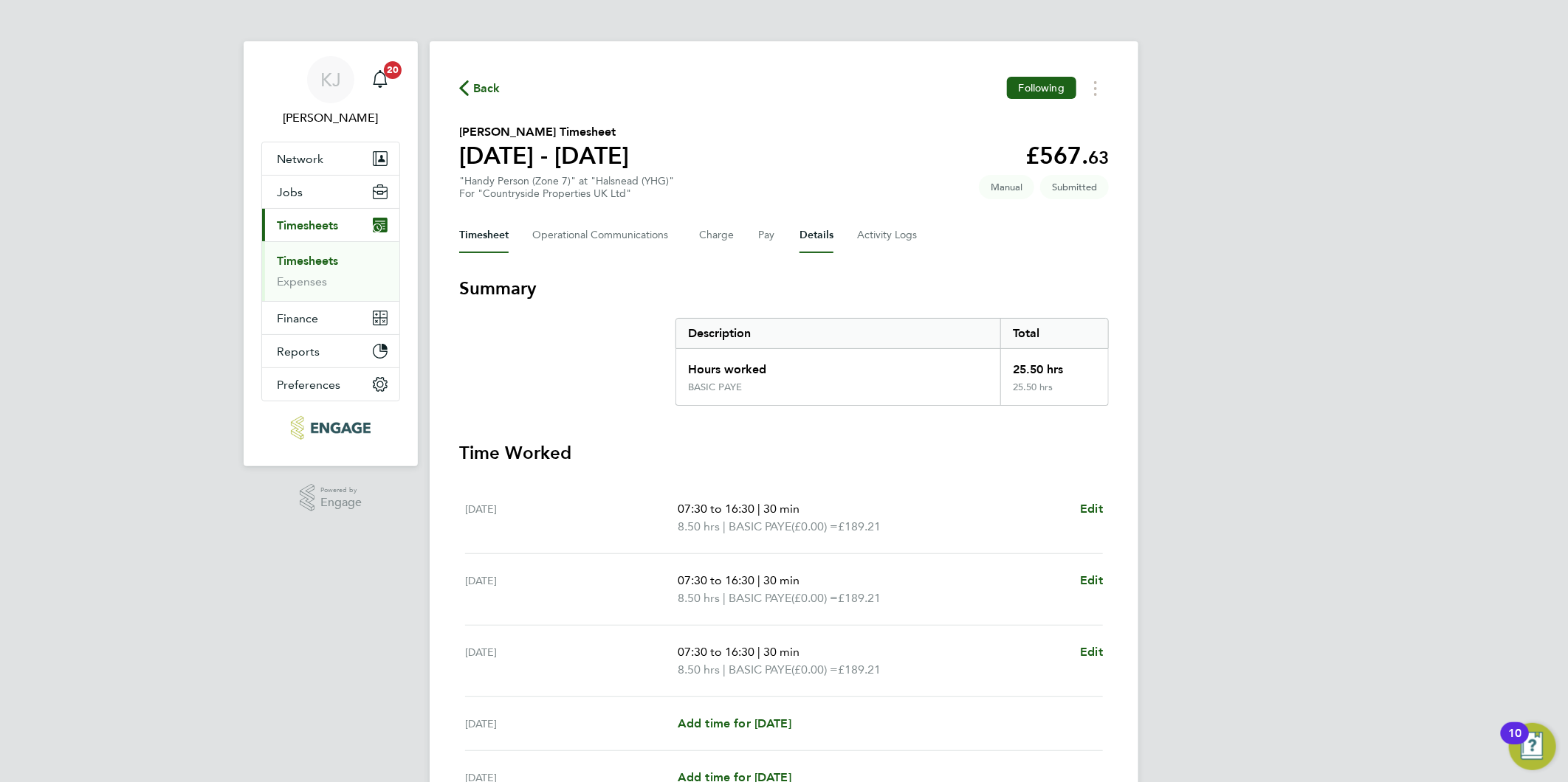
click at [799, 246] on button "Details" at bounding box center [816, 235] width 34 height 35
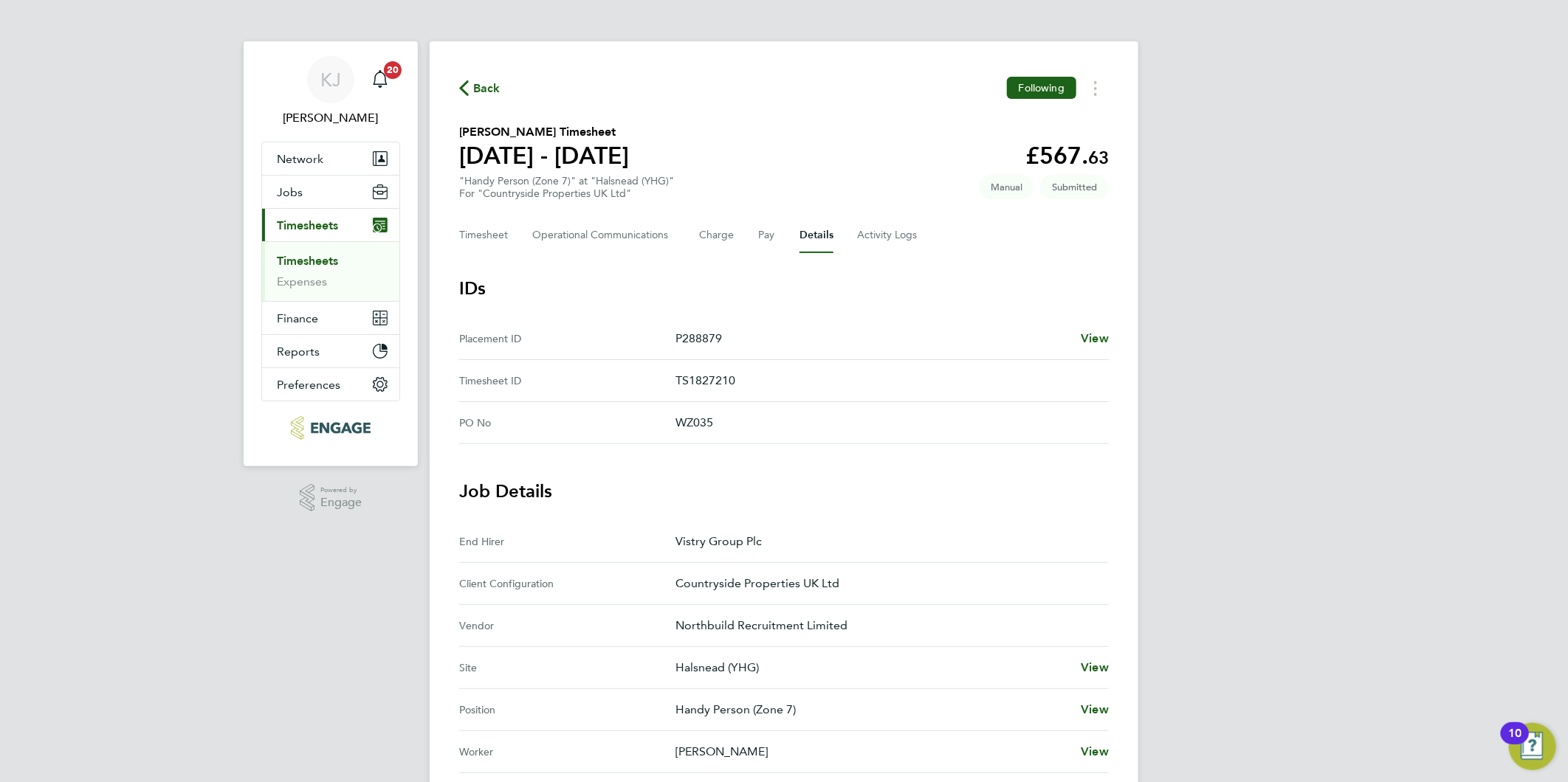
click at [298, 256] on link "Timesheets" at bounding box center [307, 261] width 61 height 14
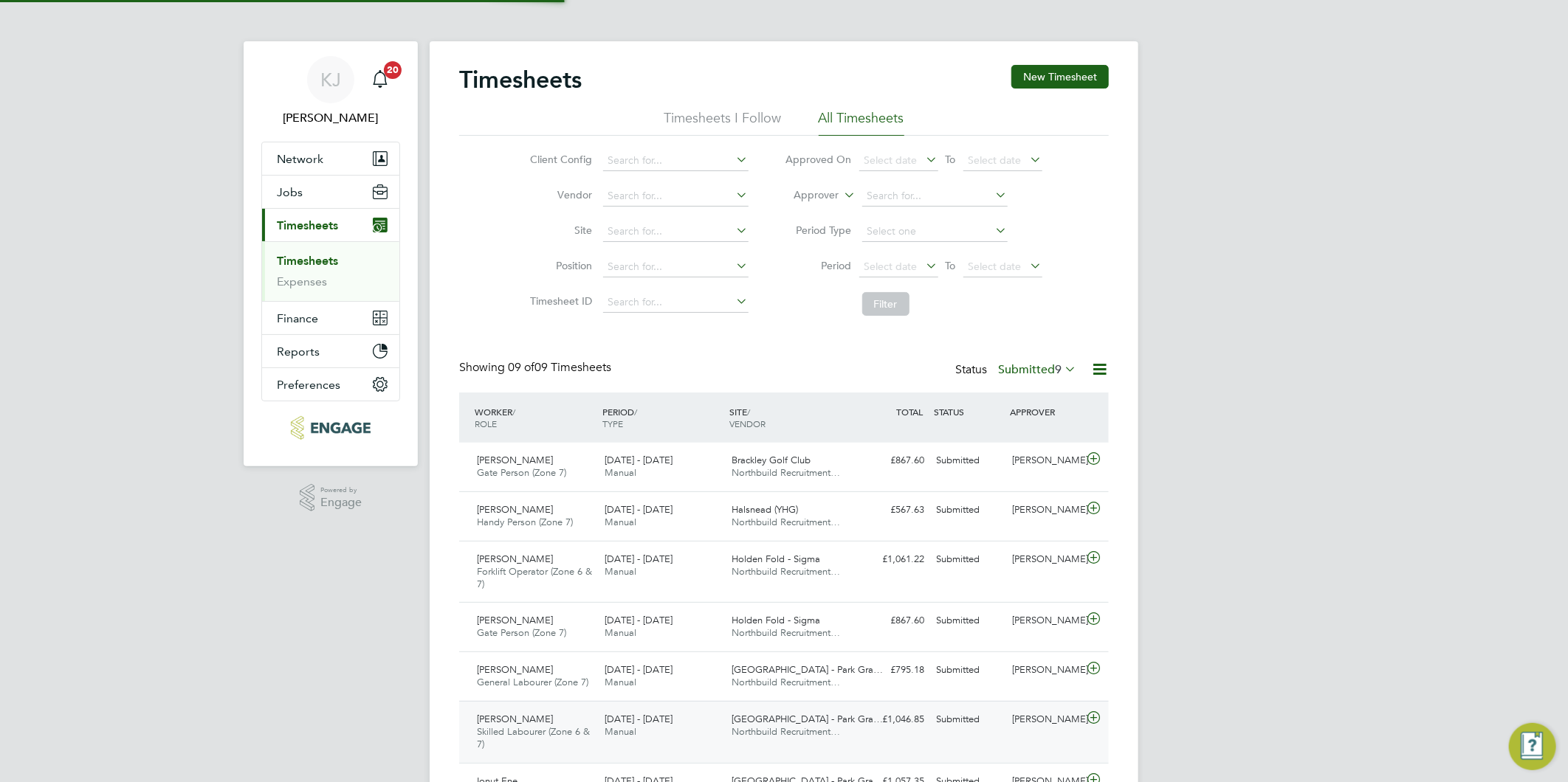
scroll to position [50, 128]
